Goal: Complete application form

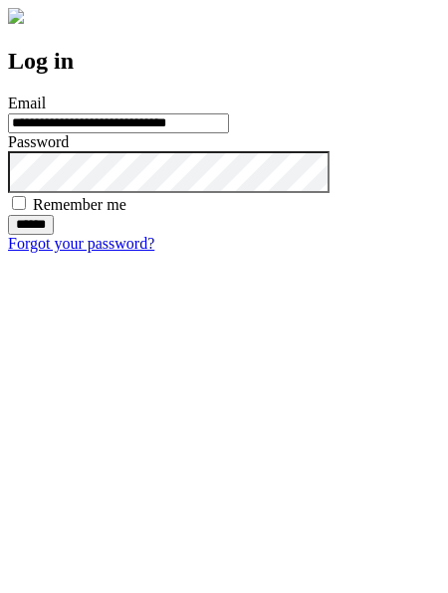
type input "**********"
click at [54, 235] on input "******" at bounding box center [31, 225] width 46 height 20
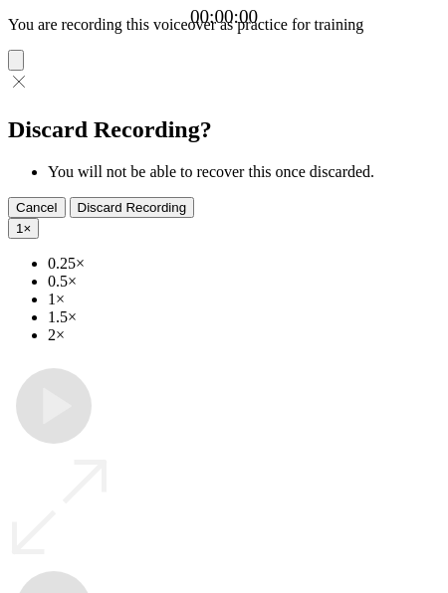
type input "**********"
